Goal: Task Accomplishment & Management: Complete application form

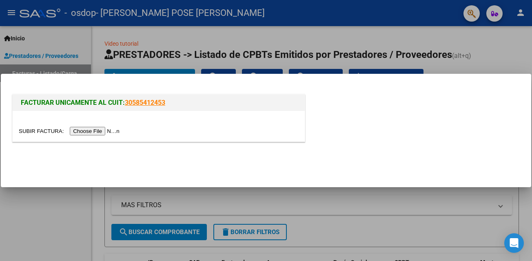
drag, startPoint x: 0, startPoint y: 0, endPoint x: 118, endPoint y: 131, distance: 176.1
click at [118, 131] on input "file" at bounding box center [70, 131] width 103 height 9
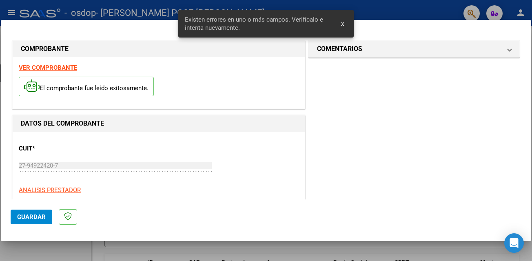
scroll to position [184, 0]
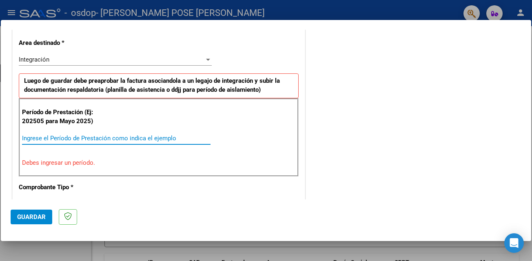
click at [49, 140] on input "Ingrese el Período de Prestación como indica el ejemplo" at bounding box center [116, 138] width 189 height 7
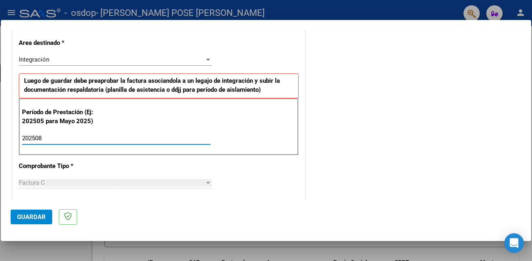
type input "202508"
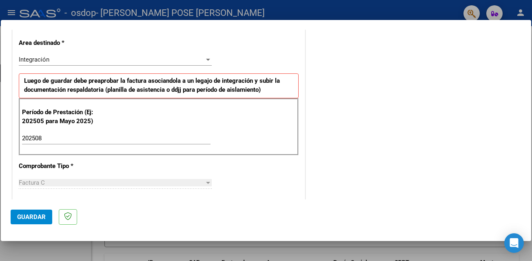
click at [71, 184] on div "Factura C" at bounding box center [112, 182] width 186 height 7
click at [37, 219] on span "Guardar" at bounding box center [31, 217] width 29 height 7
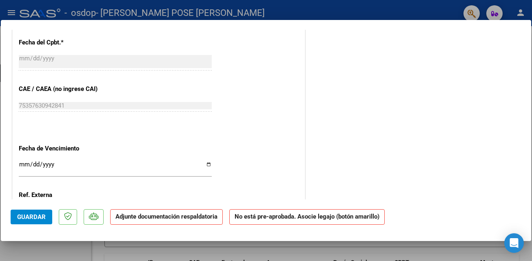
scroll to position [474, 0]
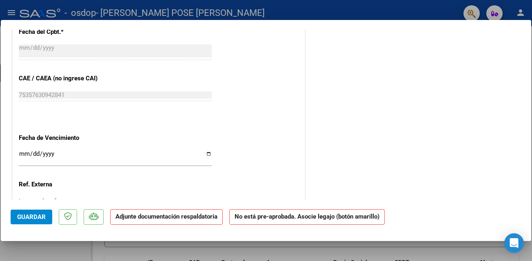
click at [204, 151] on input "Ingresar la fecha" at bounding box center [115, 157] width 193 height 13
type input "[DATE]"
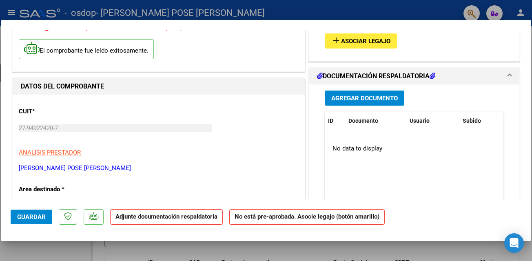
scroll to position [0, 0]
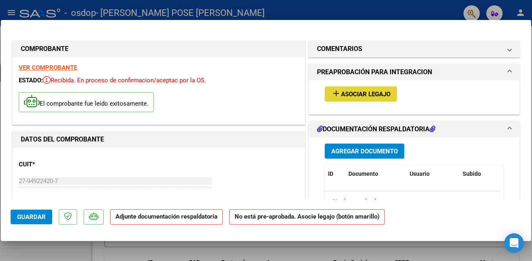
click at [354, 93] on span "Asociar Legajo" at bounding box center [365, 94] width 49 height 7
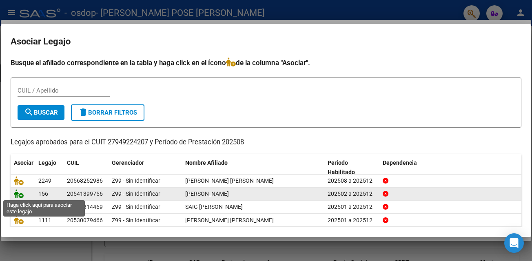
click at [21, 194] on icon at bounding box center [19, 193] width 10 height 9
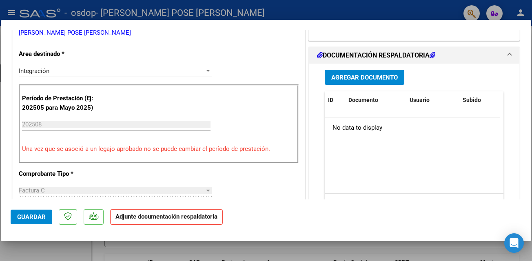
scroll to position [192, 0]
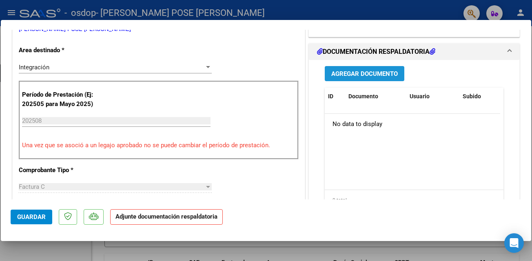
click at [384, 78] on span "Agregar Documento" at bounding box center [364, 73] width 67 height 7
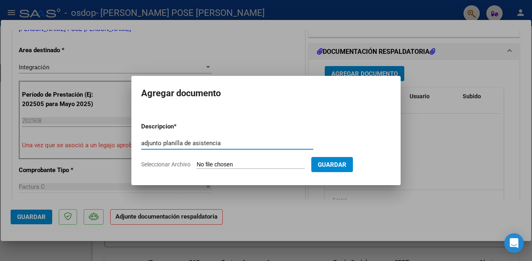
type input "adjunto planilla de asistencia"
click at [173, 164] on span "Seleccionar Archivo" at bounding box center [165, 164] width 49 height 7
click at [197, 164] on input "Seleccionar Archivo" at bounding box center [251, 165] width 108 height 8
type input "C:\fakepath\[PERSON_NAME] planilla.jpg"
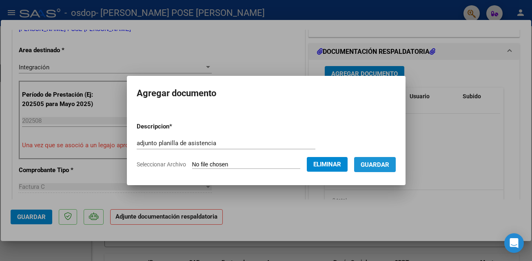
click at [374, 161] on span "Guardar" at bounding box center [375, 164] width 29 height 7
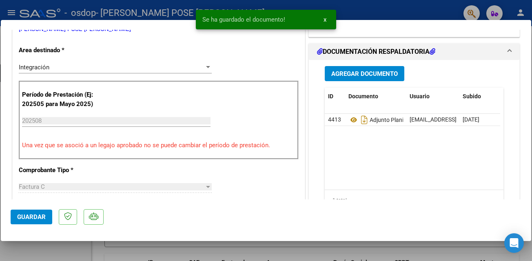
drag, startPoint x: 532, startPoint y: 105, endPoint x: 532, endPoint y: 125, distance: 20.0
click at [532, 125] on div at bounding box center [266, 130] width 532 height 261
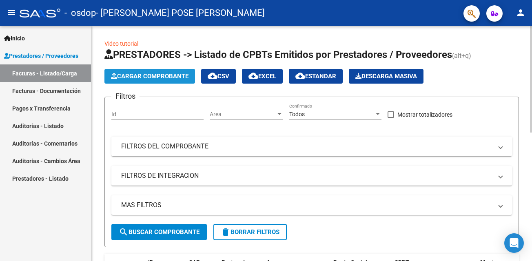
click at [155, 78] on span "Cargar Comprobante" at bounding box center [150, 76] width 78 height 7
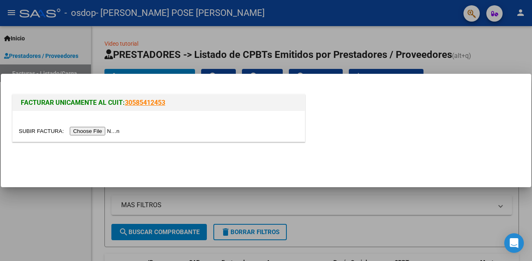
click at [93, 133] on input "file" at bounding box center [70, 131] width 103 height 9
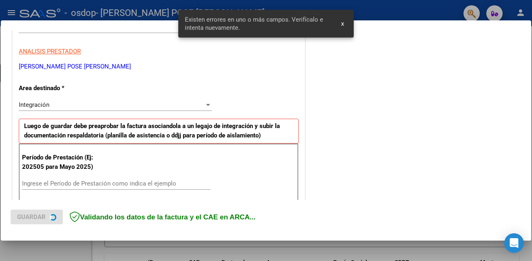
scroll to position [184, 0]
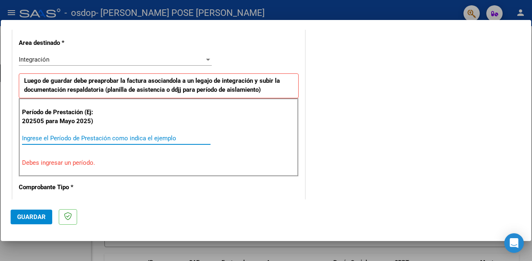
click at [37, 138] on input "Ingrese el Período de Prestación como indica el ejemplo" at bounding box center [116, 138] width 189 height 7
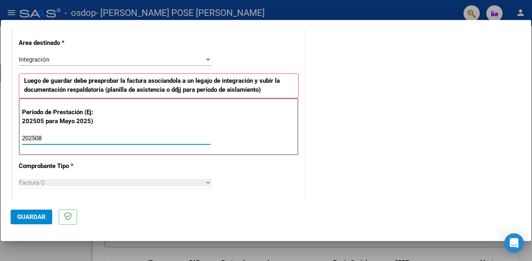
type input "202508"
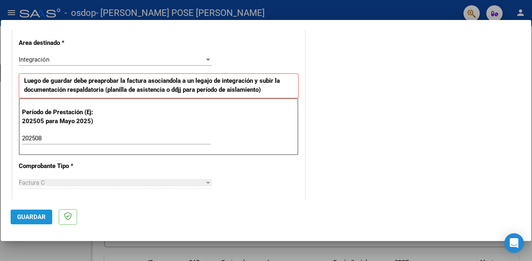
click at [39, 214] on span "Guardar" at bounding box center [31, 217] width 29 height 7
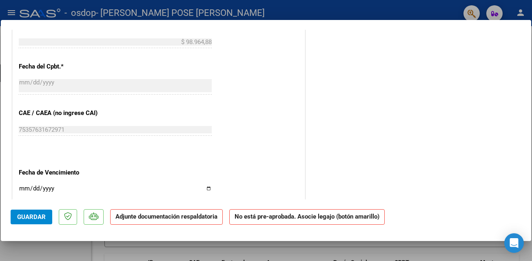
scroll to position [529, 0]
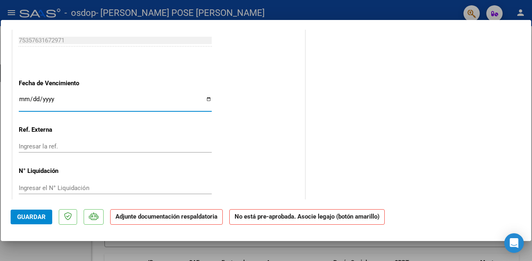
click at [205, 96] on input "Ingresar la fecha" at bounding box center [115, 102] width 193 height 13
type input "[DATE]"
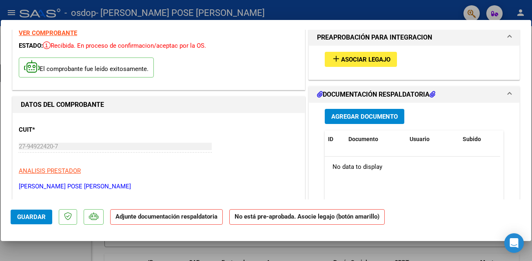
scroll to position [0, 0]
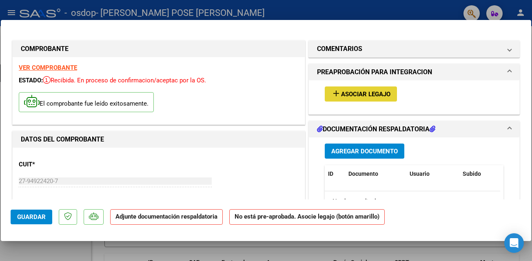
click at [377, 95] on span "Asociar Legajo" at bounding box center [365, 94] width 49 height 7
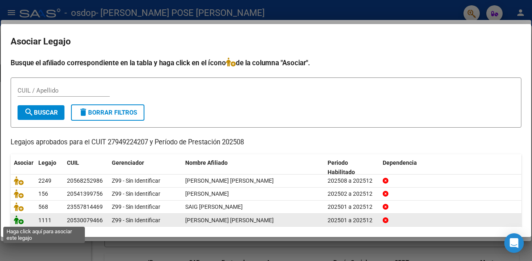
click at [19, 223] on icon at bounding box center [19, 220] width 10 height 9
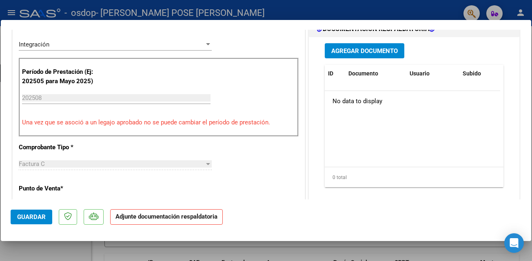
scroll to position [213, 0]
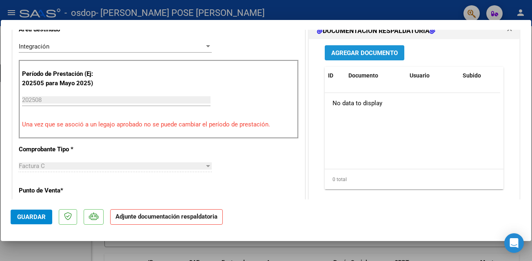
click at [366, 56] on span "Agregar Documento" at bounding box center [364, 52] width 67 height 7
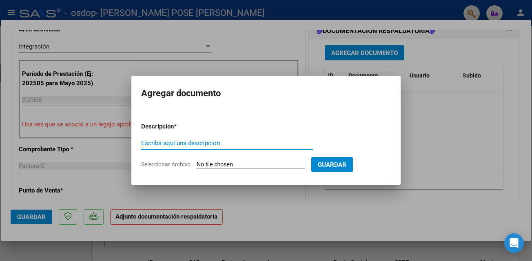
click at [162, 142] on input "Escriba aquí una descripcion" at bounding box center [227, 143] width 172 height 7
type input "adjunto planilla de asistencia"
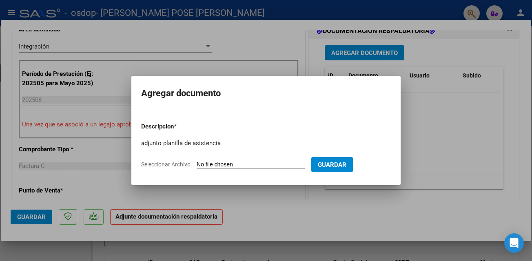
click at [171, 163] on span "Seleccionar Archivo" at bounding box center [165, 164] width 49 height 7
click at [197, 163] on input "Seleccionar Archivo" at bounding box center [251, 165] width 108 height 8
type input "C:\fakepath\[PERSON_NAME].jpg"
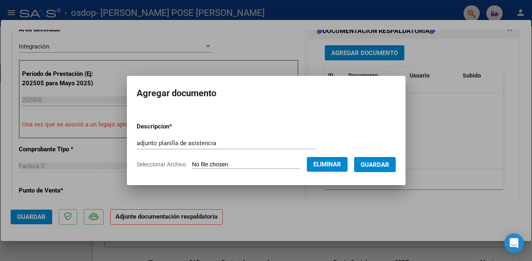
click at [374, 162] on span "Guardar" at bounding box center [375, 164] width 29 height 7
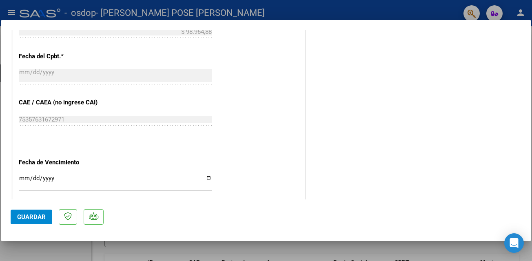
scroll to position [489, 0]
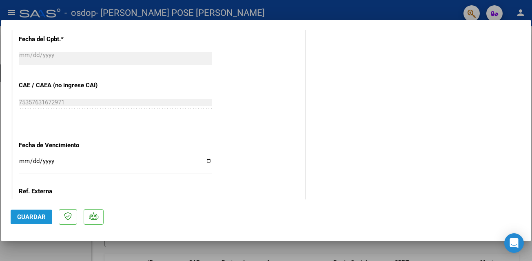
click at [31, 213] on button "Guardar" at bounding box center [32, 217] width 42 height 15
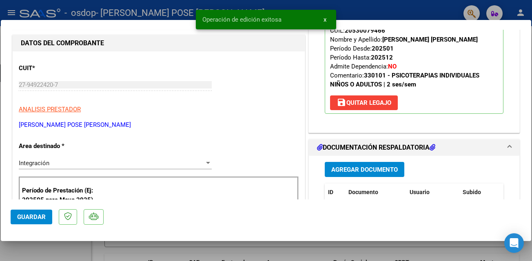
scroll to position [0, 0]
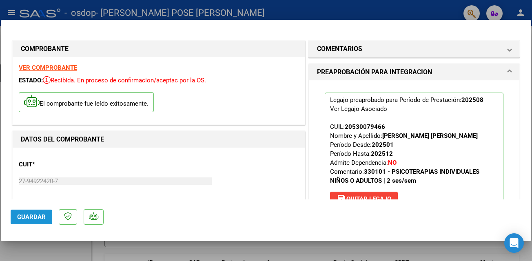
click at [29, 214] on span "Guardar" at bounding box center [31, 217] width 29 height 7
click at [25, 215] on span "Guardar" at bounding box center [31, 217] width 29 height 7
click at [38, 217] on span "Guardar" at bounding box center [31, 217] width 29 height 7
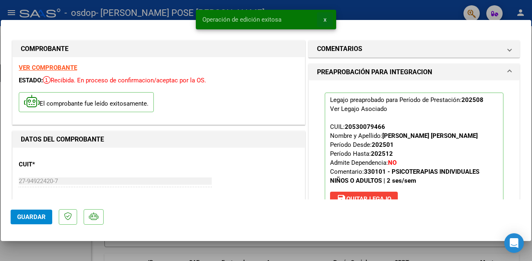
click at [326, 20] on span "x" at bounding box center [325, 19] width 3 height 7
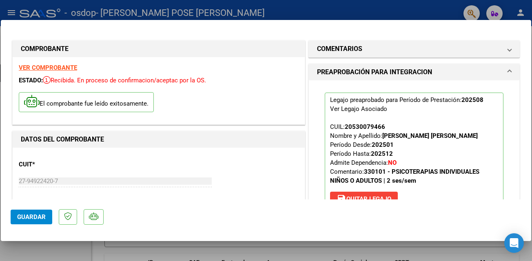
click at [31, 12] on div at bounding box center [266, 130] width 532 height 261
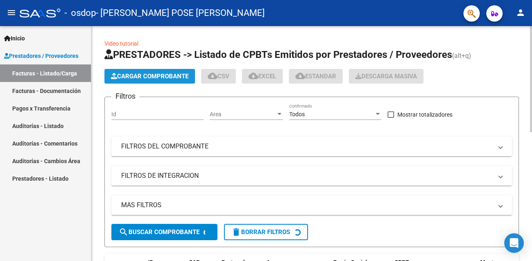
click at [163, 76] on span "Cargar Comprobante" at bounding box center [150, 76] width 78 height 7
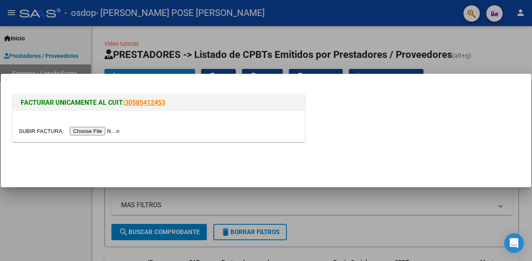
click at [116, 129] on input "file" at bounding box center [70, 131] width 103 height 9
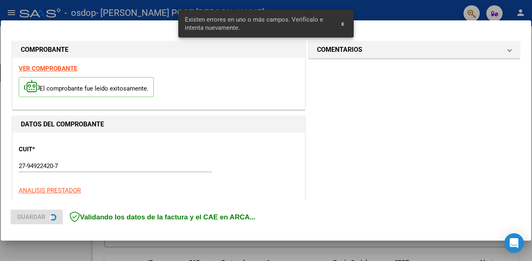
scroll to position [184, 0]
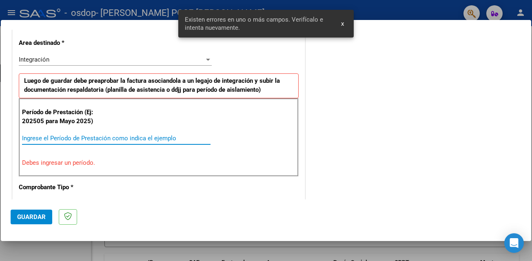
click at [45, 138] on input "Ingrese el Período de Prestación como indica el ejemplo" at bounding box center [116, 138] width 189 height 7
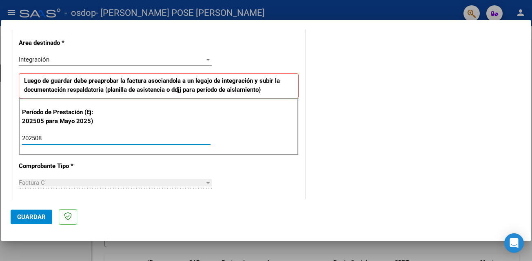
type input "202508"
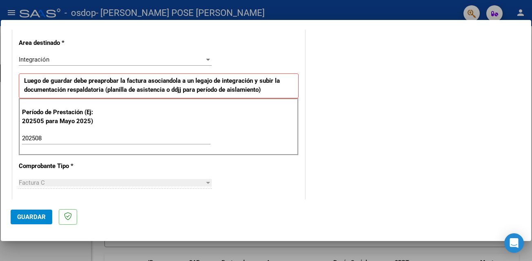
drag, startPoint x: 532, startPoint y: 98, endPoint x: 527, endPoint y: 133, distance: 35.1
click at [527, 133] on div "COMPROBANTE VER COMPROBANTE El comprobante fue leído exitosamente. DATOS DEL CO…" at bounding box center [266, 130] width 532 height 261
click at [398, 156] on div "COMENTARIOS Comentarios del Prestador / Gerenciador:" at bounding box center [414, 210] width 215 height 710
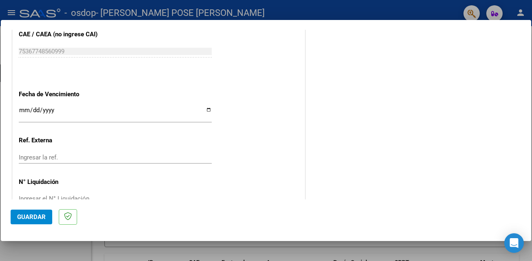
scroll to position [538, 0]
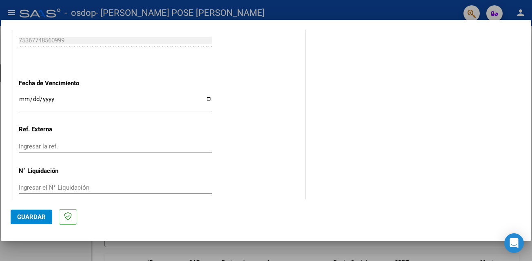
click at [205, 96] on input "Ingresar la fecha" at bounding box center [115, 102] width 193 height 13
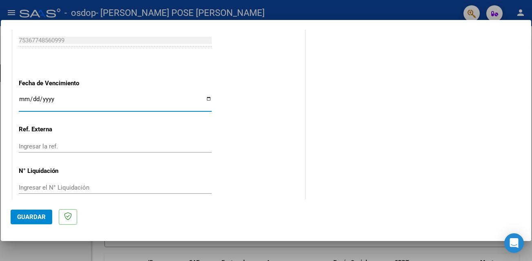
type input "[DATE]"
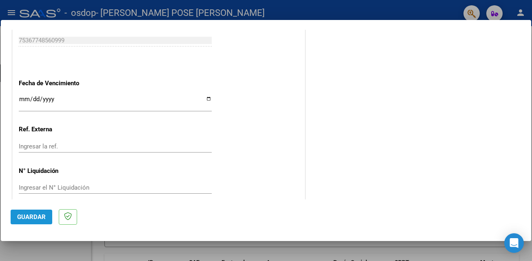
click at [34, 212] on button "Guardar" at bounding box center [32, 217] width 42 height 15
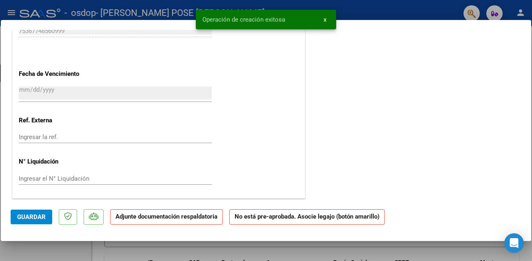
scroll to position [0, 0]
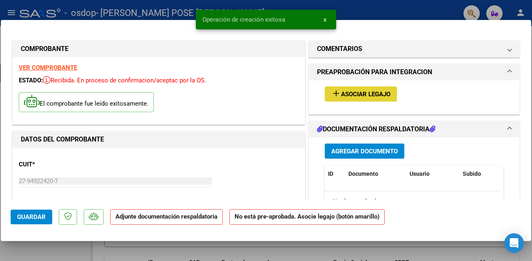
click at [359, 95] on span "Asociar Legajo" at bounding box center [365, 94] width 49 height 7
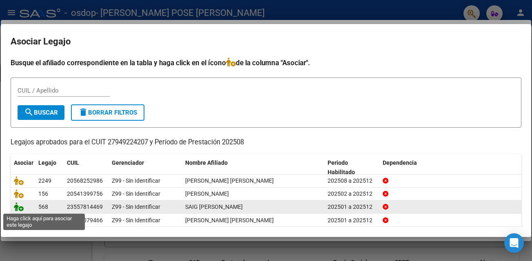
click at [22, 208] on icon at bounding box center [19, 206] width 10 height 9
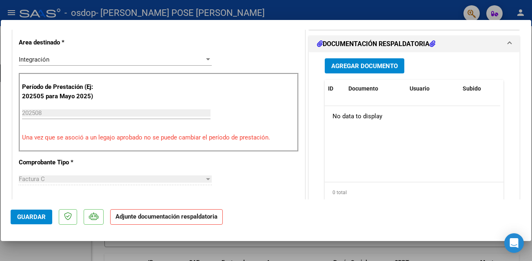
scroll to position [202, 0]
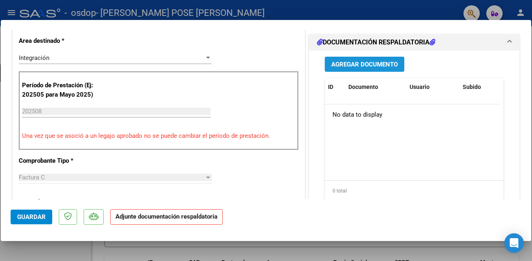
click at [359, 65] on span "Agregar Documento" at bounding box center [364, 64] width 67 height 7
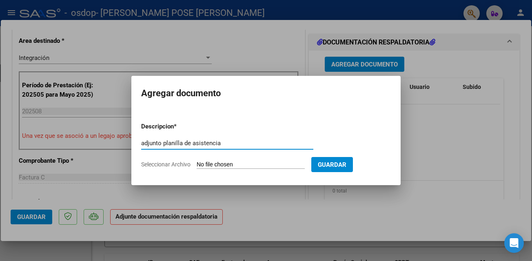
type input "adjunto planilla de asistencia"
click at [142, 165] on span "Seleccionar Archivo" at bounding box center [165, 164] width 49 height 7
click at [197, 165] on input "Seleccionar Archivo" at bounding box center [251, 165] width 108 height 8
type input "C:\fakepath\[PERSON_NAME].jpg"
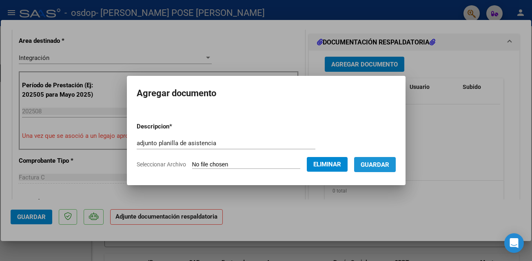
click at [369, 163] on span "Guardar" at bounding box center [375, 164] width 29 height 7
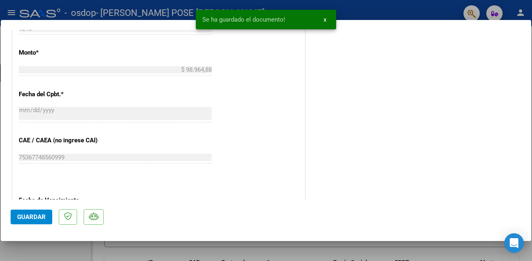
scroll to position [551, 0]
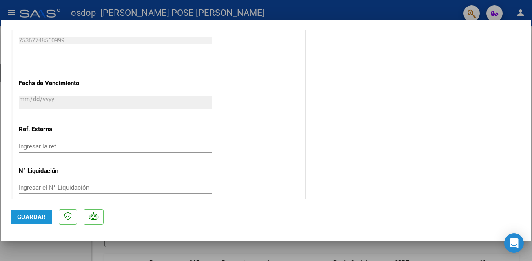
click at [29, 214] on span "Guardar" at bounding box center [31, 217] width 29 height 7
click at [27, 217] on span "Guardar" at bounding box center [31, 217] width 29 height 7
